Goal: Book appointment/travel/reservation

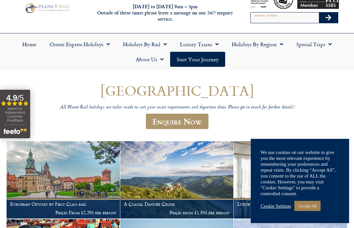
scroll to position [22, 0]
click at [279, 207] on link "Cookie Settings" at bounding box center [276, 206] width 30 height 6
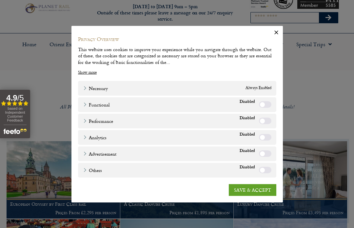
click at [253, 188] on link "SAVE & ACCEPT" at bounding box center [253, 190] width 48 height 12
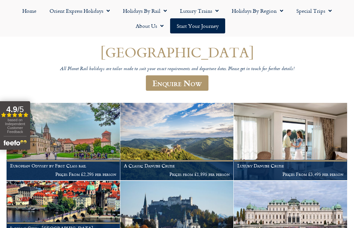
scroll to position [63, 0]
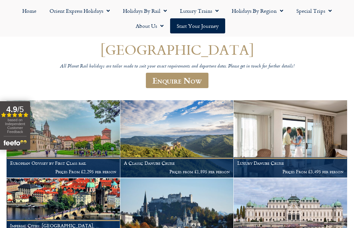
click at [164, 16] on span "Menu" at bounding box center [163, 11] width 7 height 12
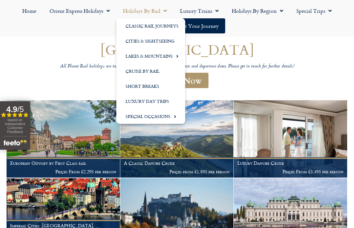
click at [219, 12] on link "Luxury Trains" at bounding box center [199, 10] width 52 height 15
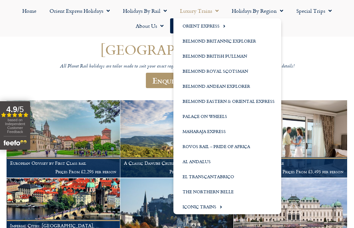
click at [218, 25] on link "Orient Express" at bounding box center [227, 25] width 108 height 15
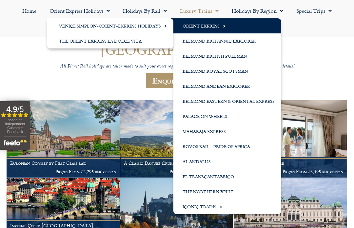
click at [305, 43] on h1 "[GEOGRAPHIC_DATA]" at bounding box center [177, 49] width 315 height 15
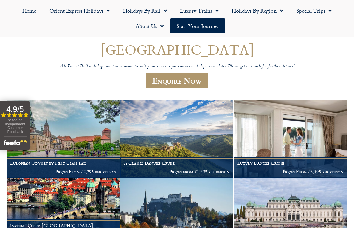
click at [213, 14] on span "Menu" at bounding box center [215, 11] width 7 height 12
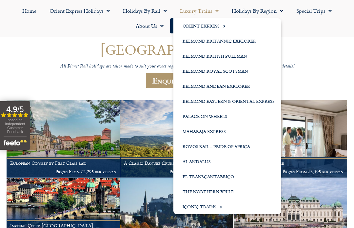
click at [232, 54] on link "Belmond British Pullman" at bounding box center [227, 55] width 108 height 15
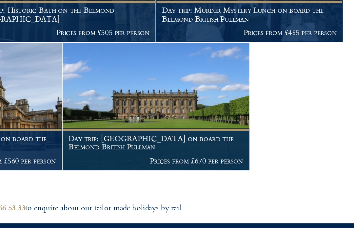
scroll to position [397, 0]
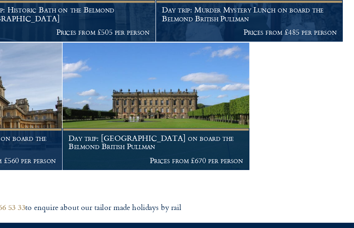
click at [181, 157] on h1 "Day trip: Chatsworth House on board the Belmond British Pullman" at bounding box center [234, 162] width 106 height 10
